Goal: Task Accomplishment & Management: Manage account settings

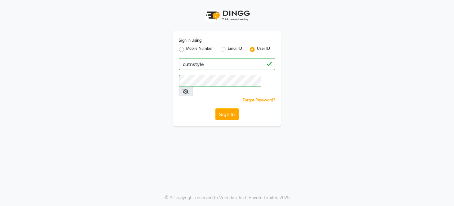
drag, startPoint x: 66, startPoint y: 0, endPoint x: 157, endPoint y: 44, distance: 101.4
click at [157, 44] on div "Sign In Using: Mobile Number Email ID User ID cutnstyle Remember me Forgot Pass…" at bounding box center [227, 63] width 354 height 126
click at [232, 108] on button "Sign In" at bounding box center [228, 114] width 24 height 12
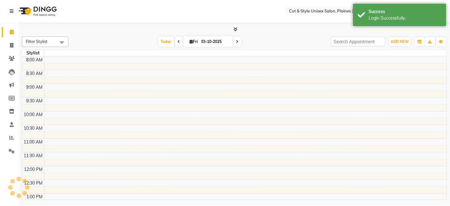
select select "en"
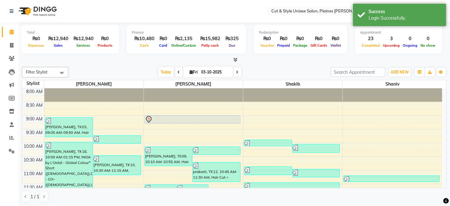
click at [203, 14] on nav "Select Location × Cut & Style Unisex Salon, Plaines [PERSON_NAME] English ENGLI…" at bounding box center [225, 11] width 450 height 22
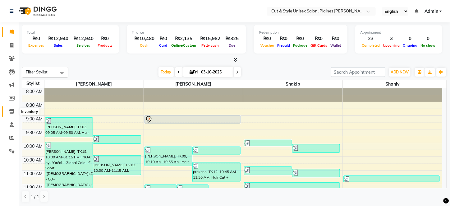
click at [10, 111] on icon at bounding box center [11, 111] width 5 height 5
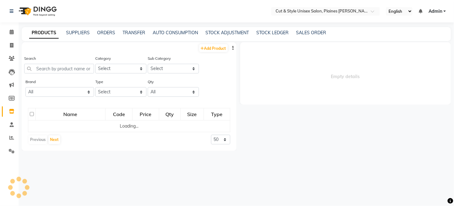
select select
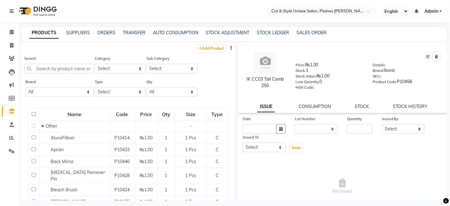
click at [229, 48] on button "button" at bounding box center [231, 48] width 6 height 7
click at [211, 52] on div "EXPORT" at bounding box center [207, 52] width 20 height 8
click at [10, 150] on icon at bounding box center [12, 150] width 6 height 5
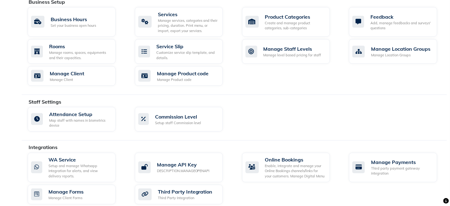
scroll to position [239, 0]
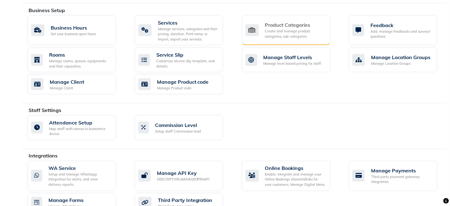
click at [259, 26] on div "Product Categories Create and manage product categories, sub-categories" at bounding box center [285, 30] width 80 height 18
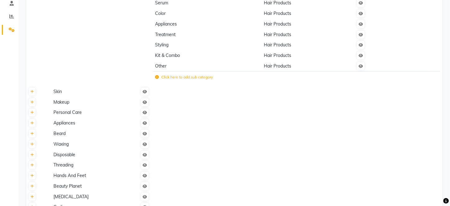
scroll to position [93, 0]
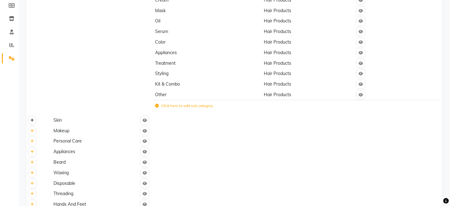
click at [34, 123] on link at bounding box center [32, 120] width 7 height 8
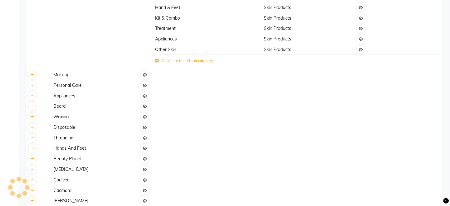
scroll to position [372, 0]
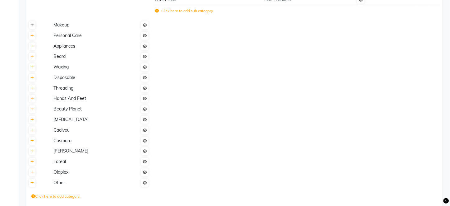
click at [32, 24] on icon at bounding box center [31, 26] width 3 height 4
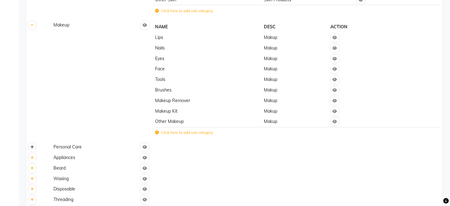
click at [34, 149] on link at bounding box center [32, 147] width 7 height 8
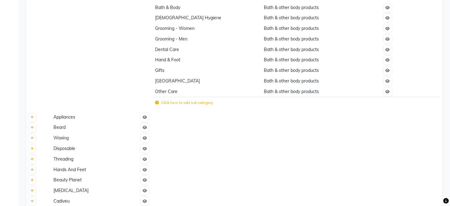
scroll to position [527, 0]
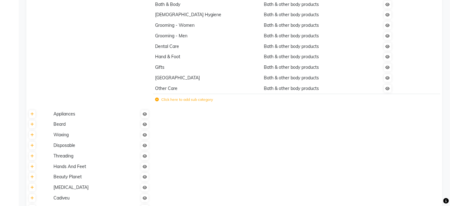
click at [31, 117] on th at bounding box center [38, 113] width 25 height 11
click at [30, 113] on link at bounding box center [32, 114] width 7 height 8
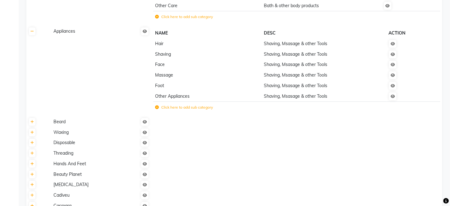
scroll to position [652, 0]
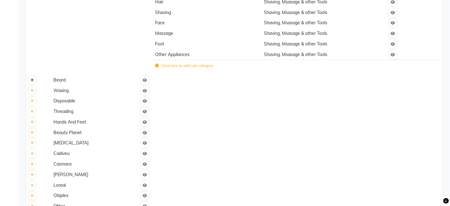
click at [31, 82] on link at bounding box center [32, 80] width 7 height 8
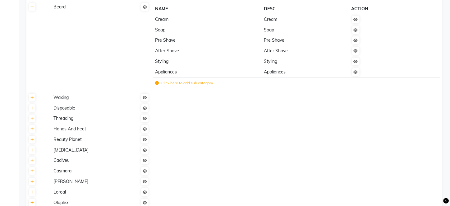
scroll to position [773, 0]
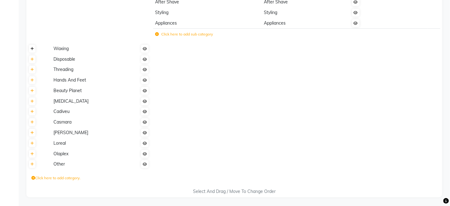
click at [32, 47] on icon at bounding box center [31, 49] width 3 height 4
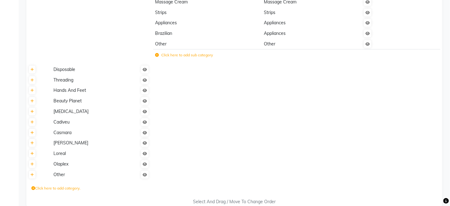
scroll to position [895, 0]
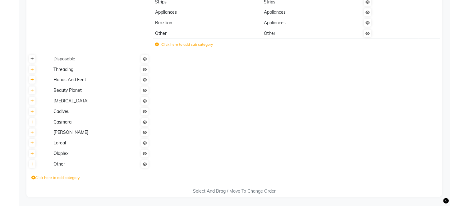
click at [34, 58] on link at bounding box center [32, 59] width 7 height 8
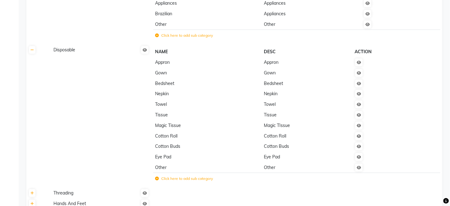
scroll to position [1028, 0]
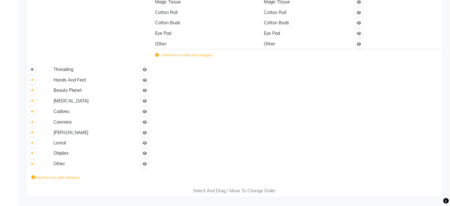
click at [32, 70] on icon at bounding box center [31, 70] width 3 height 4
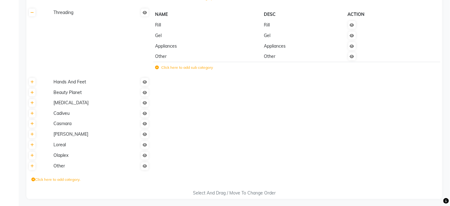
scroll to position [1086, 0]
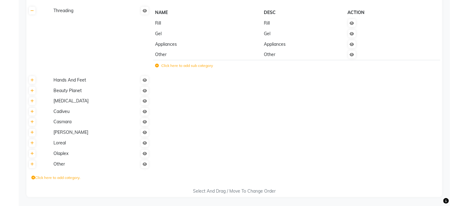
click at [33, 84] on th at bounding box center [38, 80] width 25 height 11
drag, startPoint x: 30, startPoint y: 79, endPoint x: 48, endPoint y: 81, distance: 17.8
click at [30, 79] on link at bounding box center [32, 80] width 7 height 8
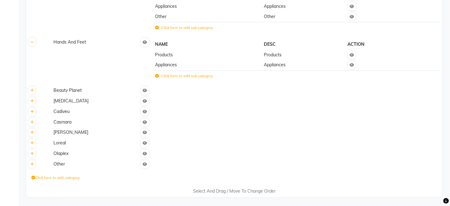
scroll to position [1124, 0]
click at [33, 95] on th at bounding box center [38, 90] width 25 height 11
click at [33, 89] on icon at bounding box center [31, 91] width 3 height 4
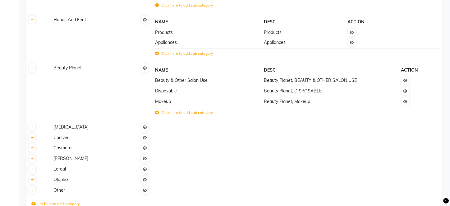
scroll to position [1173, 0]
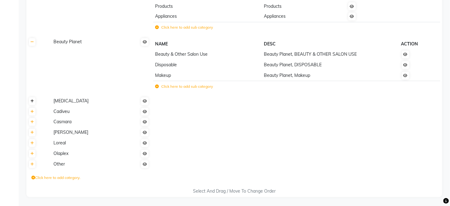
click at [34, 104] on link at bounding box center [32, 101] width 7 height 8
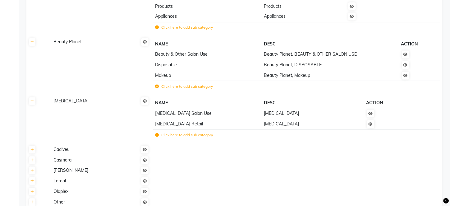
scroll to position [1211, 0]
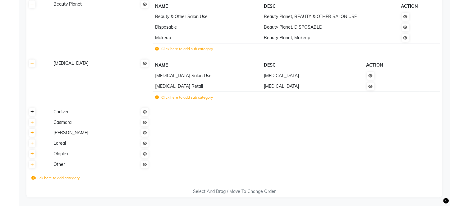
click at [32, 113] on link at bounding box center [32, 112] width 7 height 8
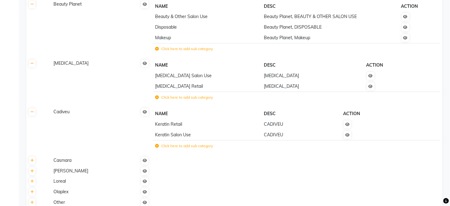
scroll to position [1248, 0]
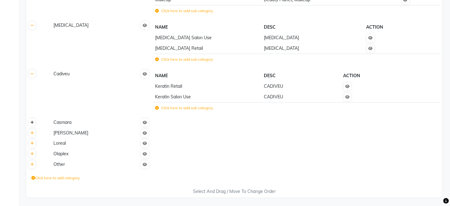
click at [32, 123] on link at bounding box center [32, 122] width 7 height 8
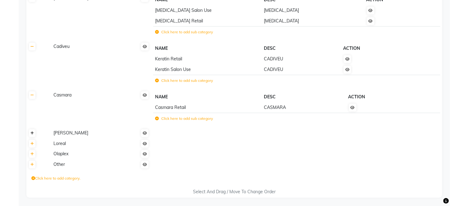
click at [32, 133] on icon at bounding box center [31, 133] width 3 height 4
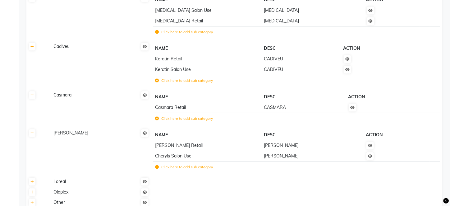
scroll to position [1314, 0]
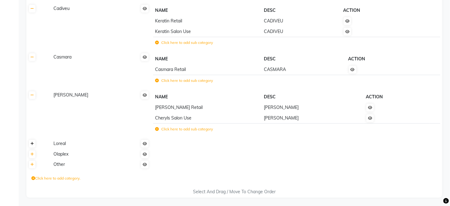
click at [31, 146] on link at bounding box center [32, 143] width 7 height 8
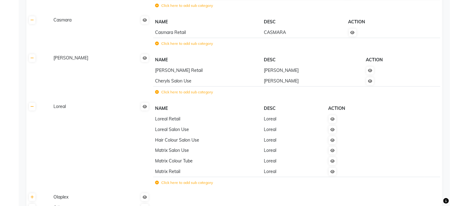
scroll to position [1394, 0]
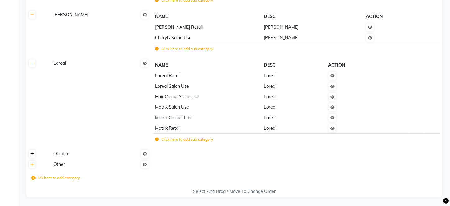
click at [30, 155] on link at bounding box center [32, 154] width 7 height 8
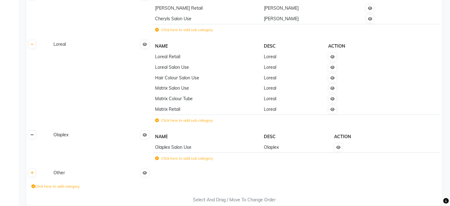
scroll to position [1421, 0]
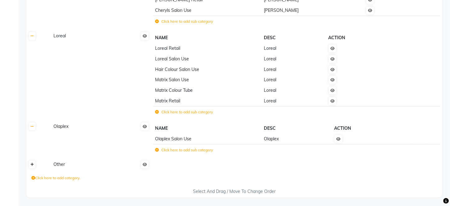
click at [30, 164] on link at bounding box center [32, 164] width 7 height 8
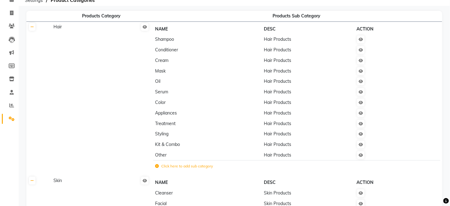
scroll to position [0, 0]
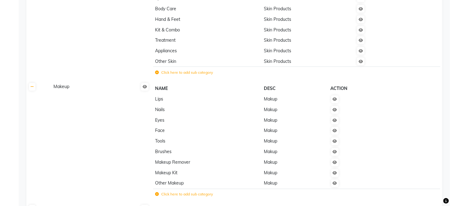
drag, startPoint x: 88, startPoint y: 52, endPoint x: 168, endPoint y: 74, distance: 82.6
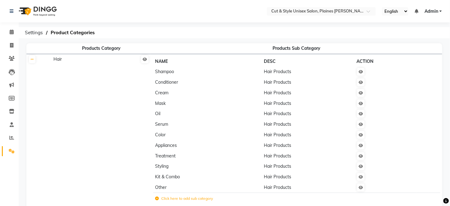
click at [419, 45] on th "Products Sub Category" at bounding box center [296, 48] width 291 height 11
click at [419, 37] on ol "Settings Product Categories" at bounding box center [233, 32] width 423 height 11
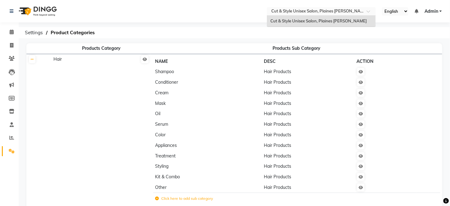
click at [370, 11] on span at bounding box center [370, 13] width 8 height 6
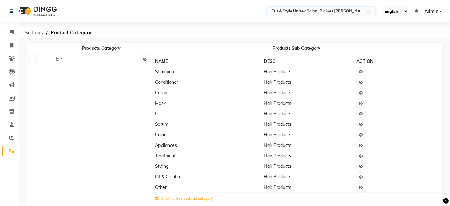
click at [370, 11] on span at bounding box center [370, 13] width 8 height 6
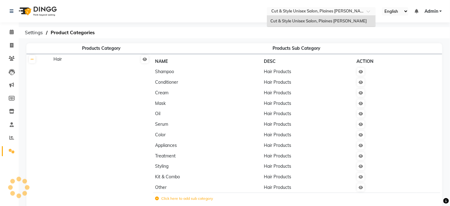
click at [370, 11] on span at bounding box center [370, 13] width 8 height 6
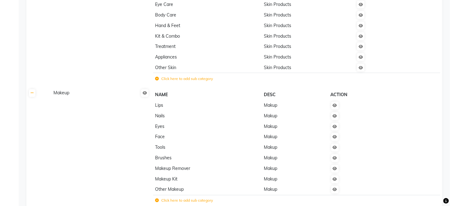
scroll to position [342, 0]
